Goal: Book appointment/travel/reservation

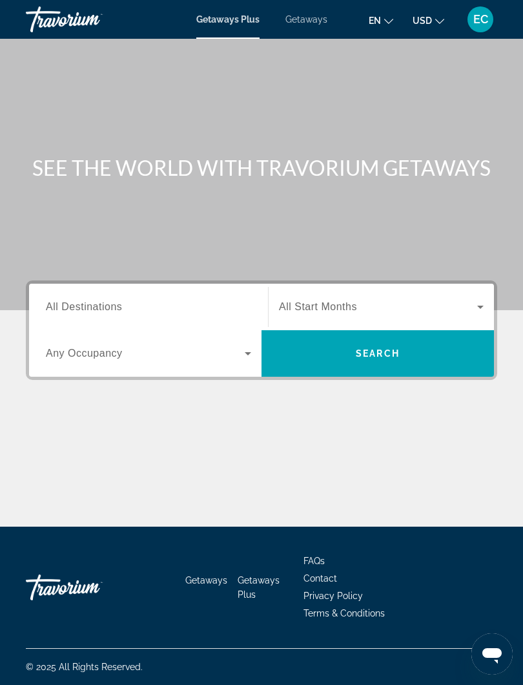
click at [313, 21] on span "Getaways" at bounding box center [306, 19] width 42 height 10
click at [118, 305] on span "All Destinations" at bounding box center [84, 306] width 76 height 11
click at [118, 305] on input "Destination All Destinations" at bounding box center [148, 308] width 205 height 16
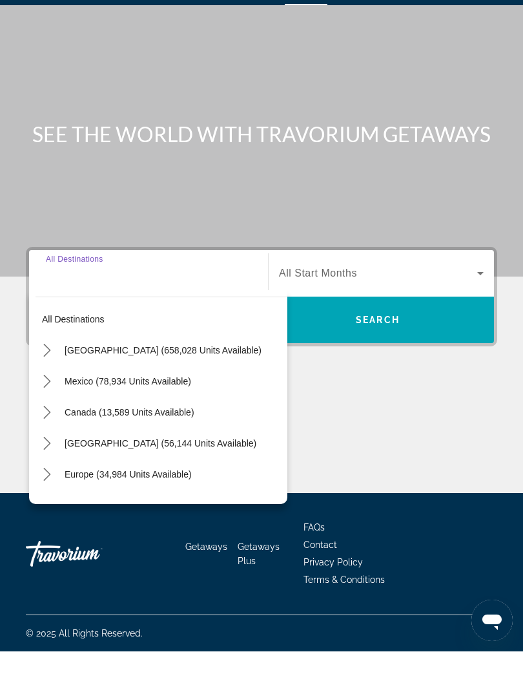
scroll to position [12, 0]
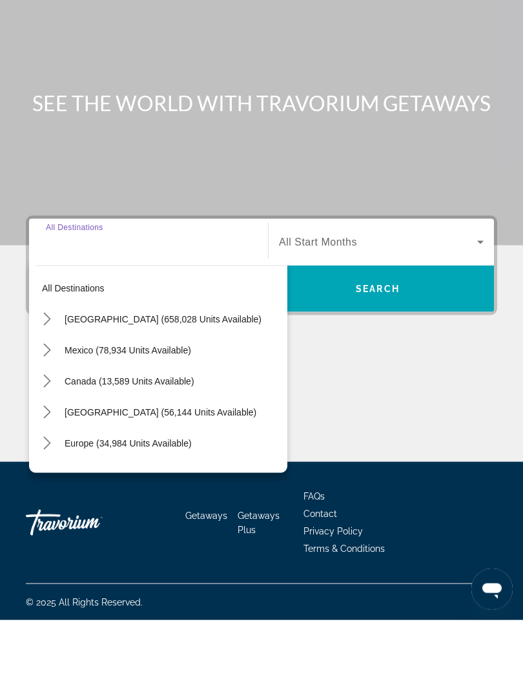
click at [53, 470] on icon "Toggle Caribbean & Atlantic Islands (56,144 units available) submenu" at bounding box center [47, 476] width 13 height 13
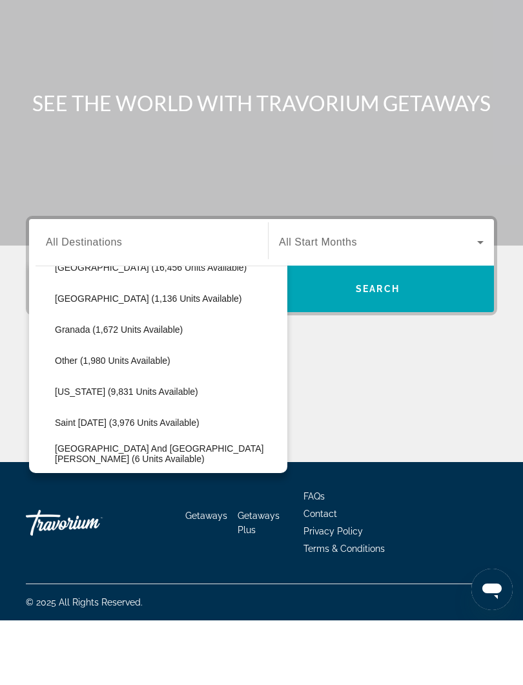
scroll to position [301, 0]
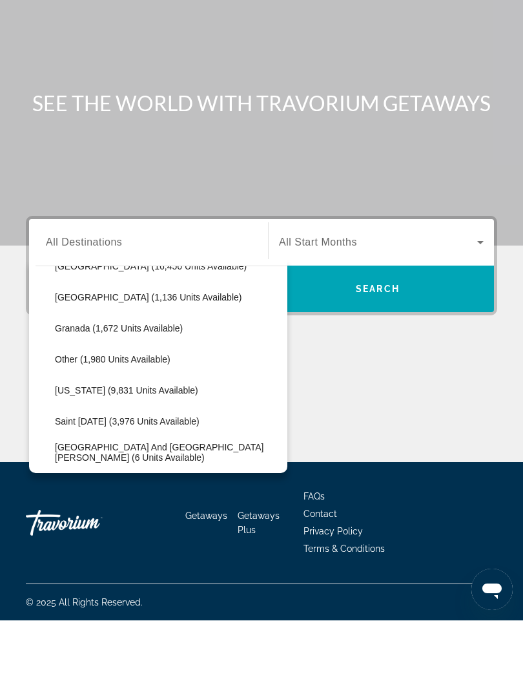
click at [157, 450] on span "[US_STATE] (9,831 units available)" at bounding box center [126, 455] width 143 height 10
type input "**********"
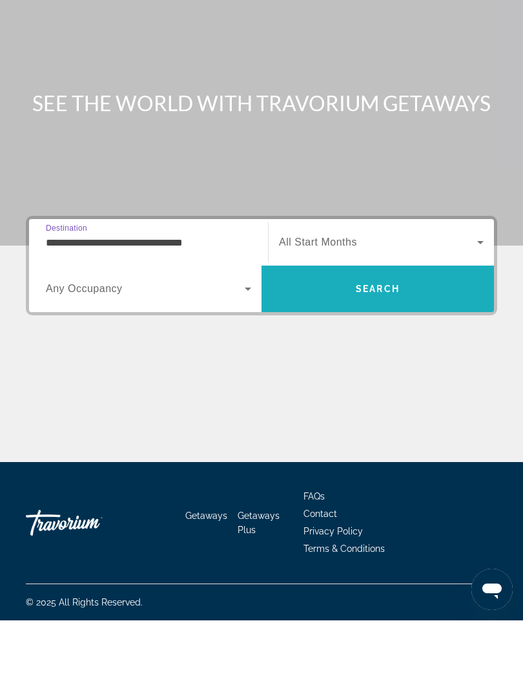
click at [394, 348] on span "Search" at bounding box center [378, 353] width 44 height 10
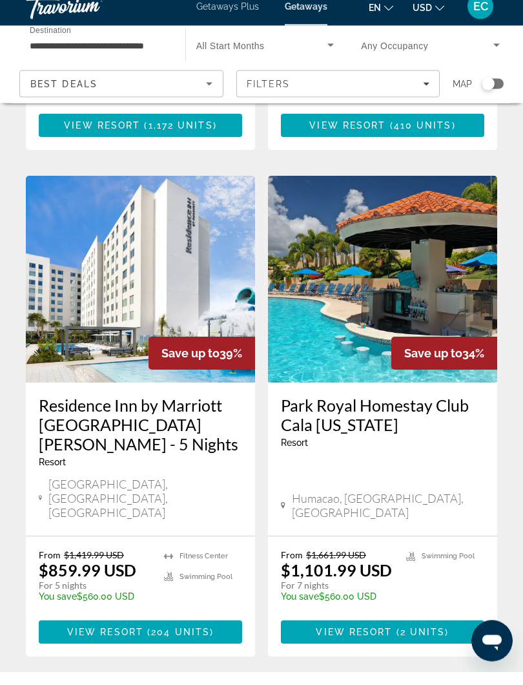
scroll to position [1004, 0]
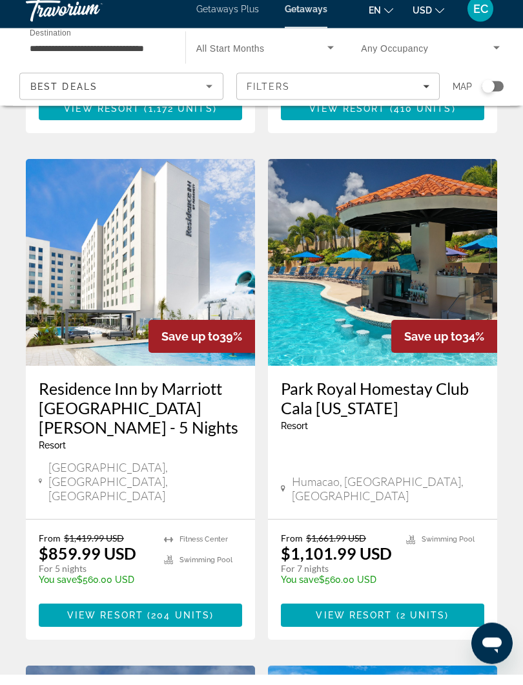
click at [429, 621] on span "2 units" at bounding box center [422, 626] width 45 height 10
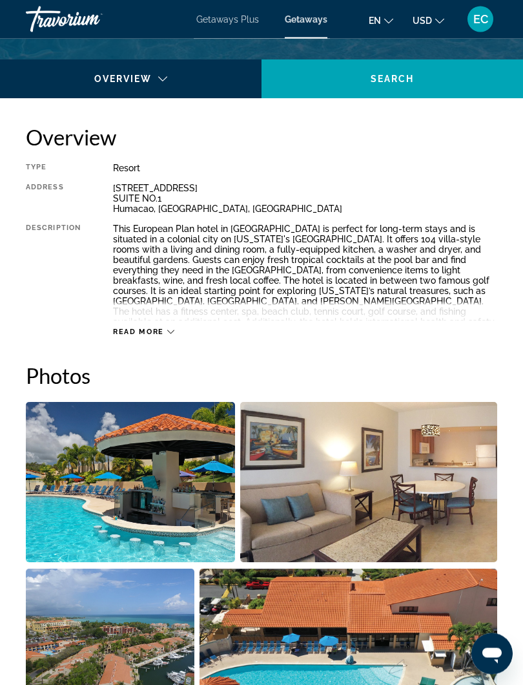
scroll to position [581, 0]
